Goal: Browse casually: Explore the website without a specific task or goal

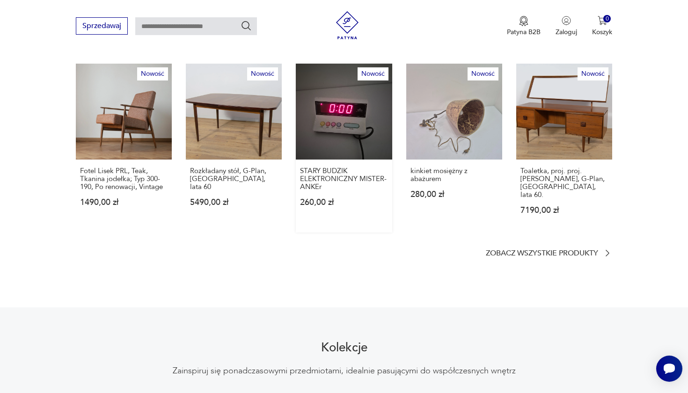
scroll to position [559, 0]
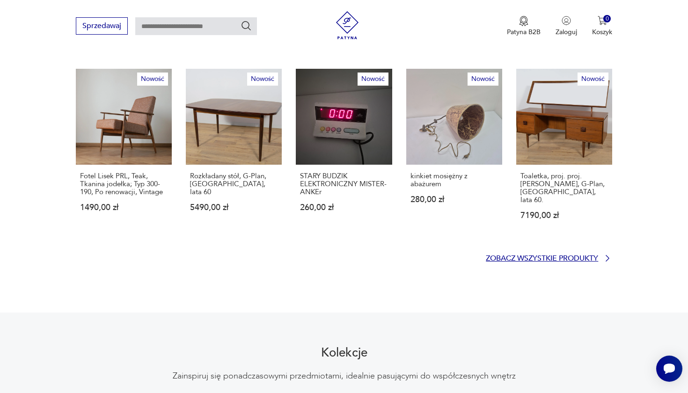
click at [508, 256] on p "Zobacz wszystkie produkty" at bounding box center [542, 259] width 112 height 6
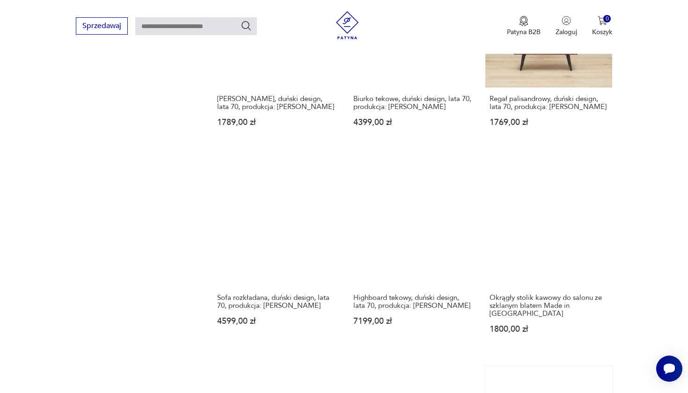
scroll to position [754, 0]
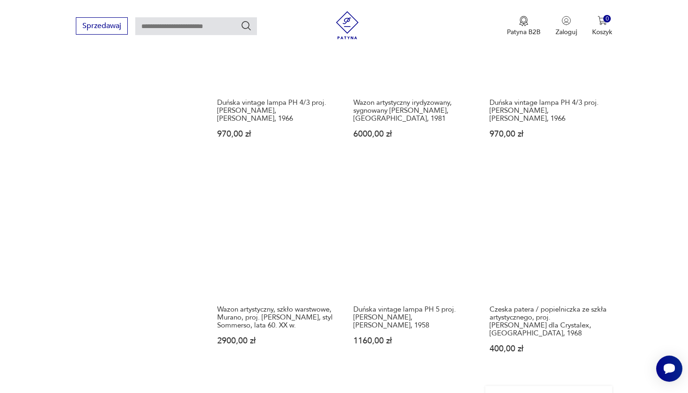
scroll to position [783, 0]
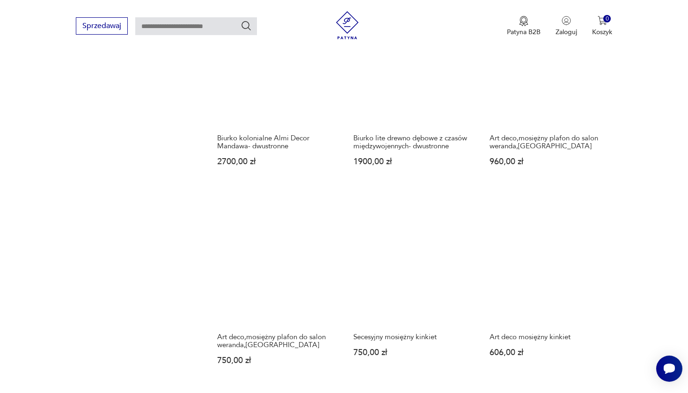
scroll to position [738, 0]
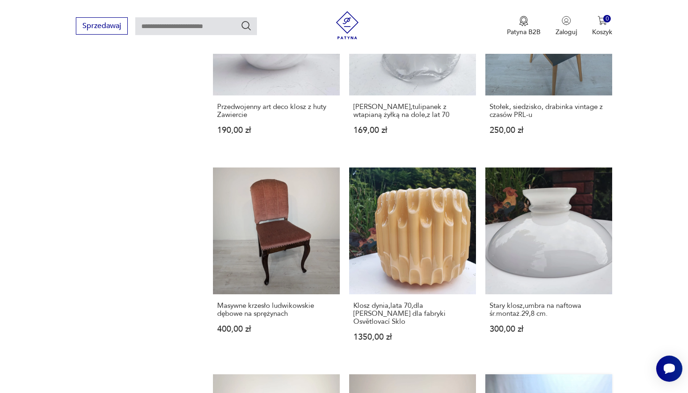
scroll to position [762, 0]
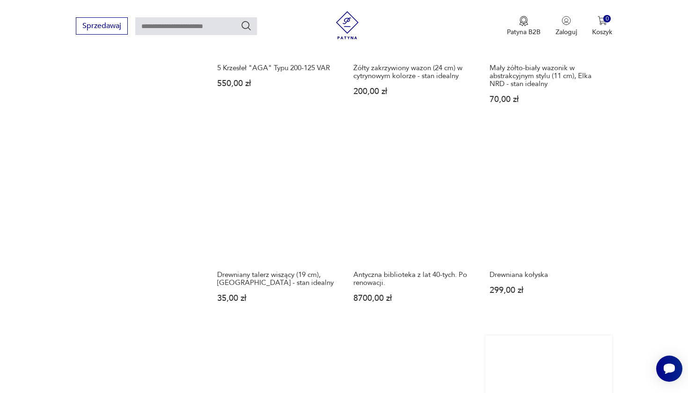
scroll to position [781, 0]
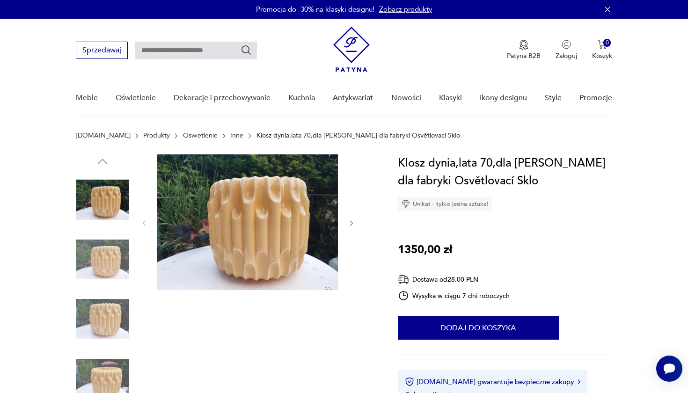
click at [92, 246] on img at bounding box center [102, 259] width 53 height 53
click at [99, 278] on img at bounding box center [102, 259] width 53 height 53
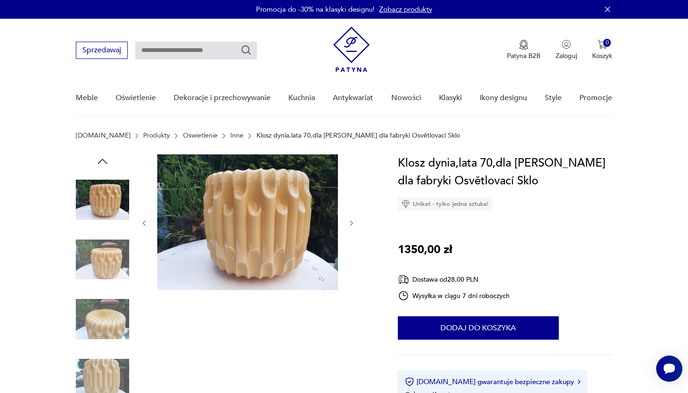
click at [99, 278] on img at bounding box center [102, 259] width 53 height 53
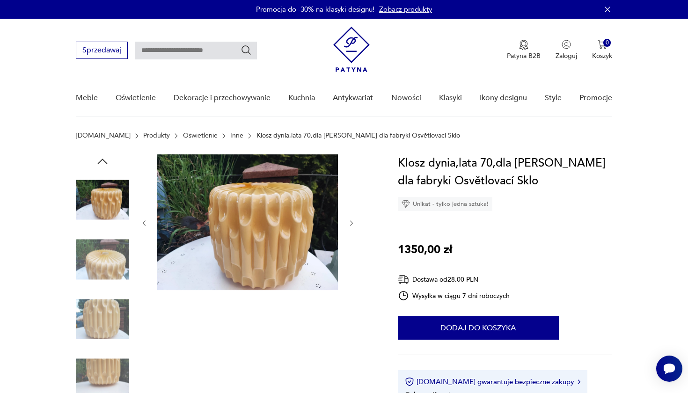
click at [99, 278] on img at bounding box center [102, 259] width 53 height 53
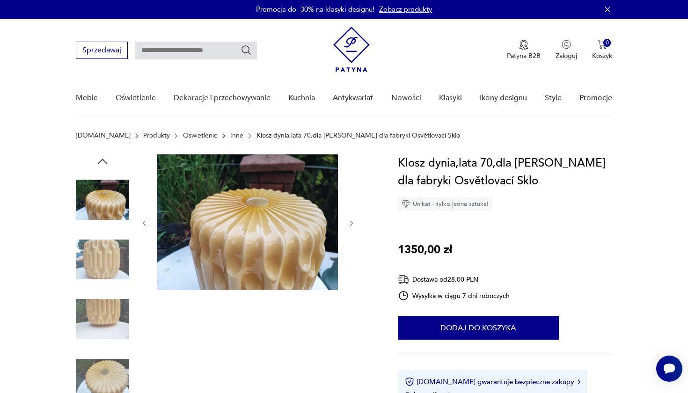
click at [99, 278] on img at bounding box center [102, 259] width 53 height 53
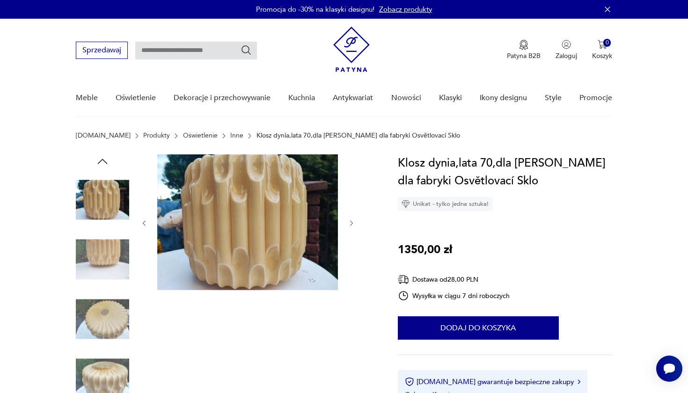
click at [99, 278] on img at bounding box center [102, 259] width 53 height 53
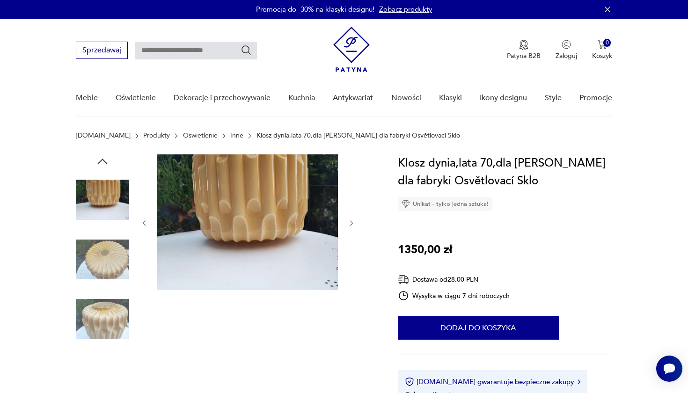
click at [99, 278] on img at bounding box center [102, 259] width 53 height 53
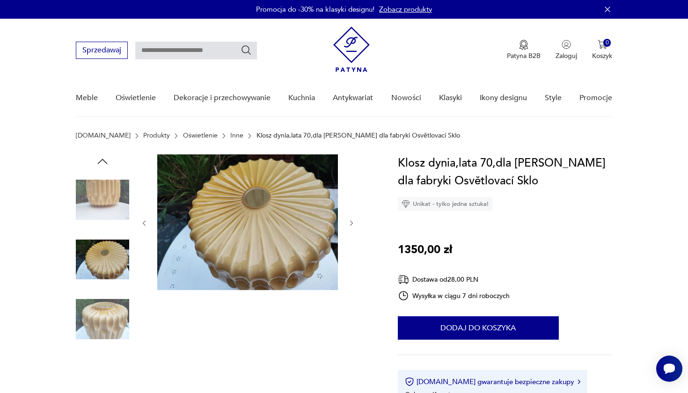
click at [99, 278] on img at bounding box center [102, 259] width 53 height 53
click at [96, 344] on img at bounding box center [102, 319] width 53 height 53
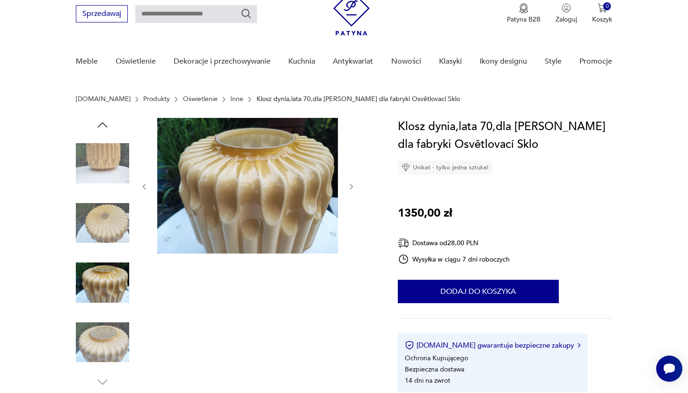
scroll to position [75, 0]
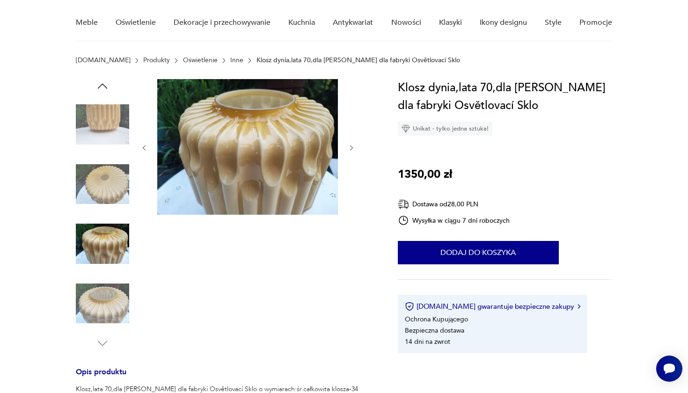
click at [90, 298] on img at bounding box center [102, 303] width 53 height 53
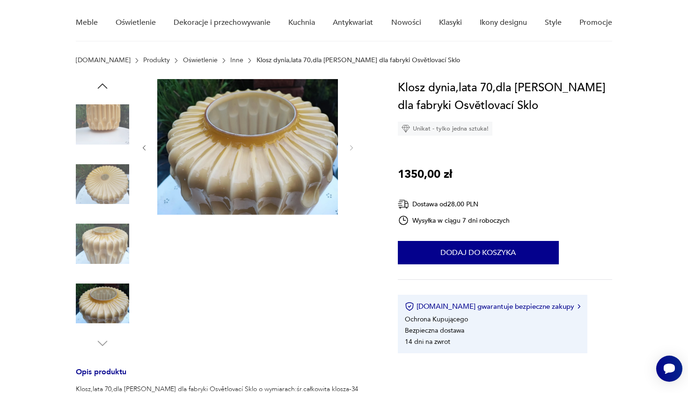
click at [88, 131] on img at bounding box center [102, 124] width 53 height 53
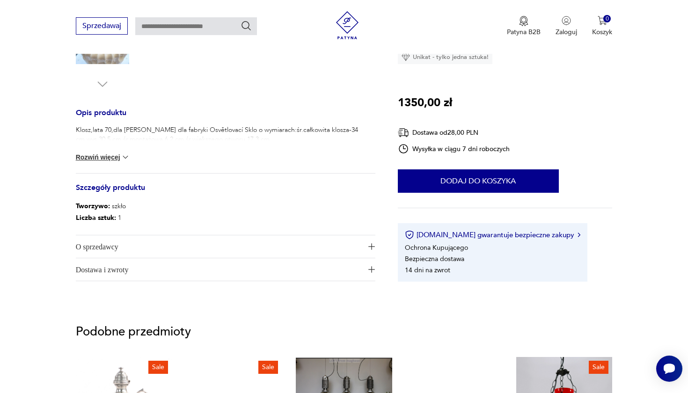
scroll to position [328, 0]
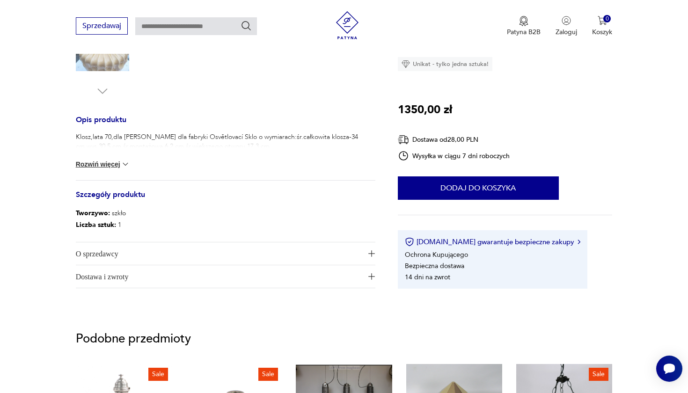
click at [119, 162] on button "Rozwiń więcej" at bounding box center [103, 164] width 54 height 9
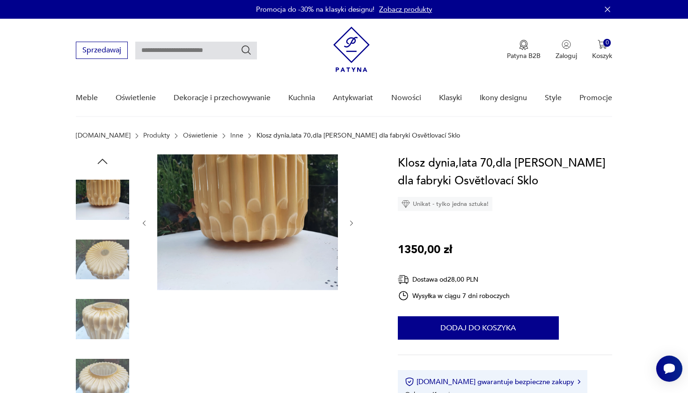
scroll to position [0, 0]
click at [103, 193] on img at bounding box center [102, 199] width 53 height 53
click at [101, 278] on img at bounding box center [102, 259] width 53 height 53
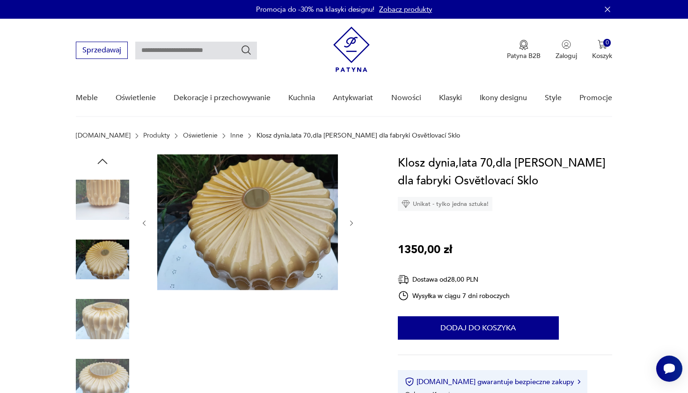
click at [103, 321] on img at bounding box center [102, 319] width 53 height 53
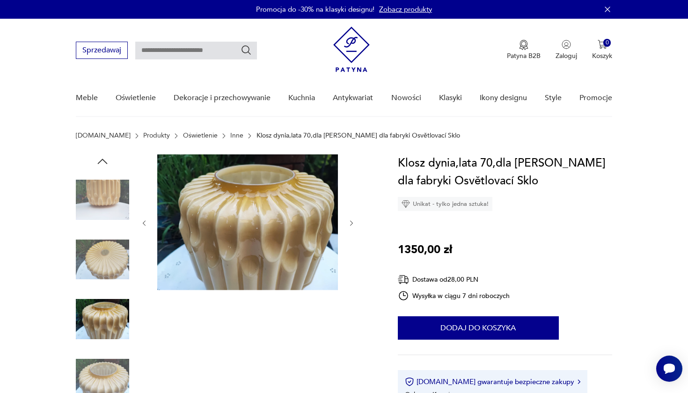
scroll to position [86, 0]
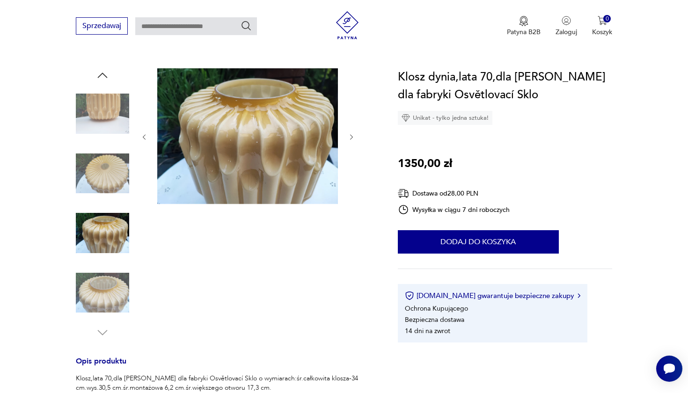
click at [106, 265] on div at bounding box center [102, 204] width 53 height 234
click at [105, 272] on img at bounding box center [102, 292] width 53 height 53
